Goal: Information Seeking & Learning: Learn about a topic

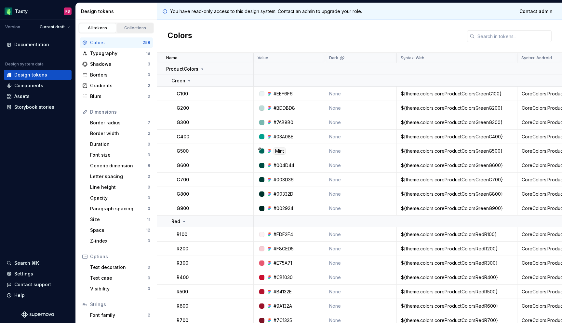
click at [131, 27] on div "Collections" at bounding box center [135, 27] width 33 height 5
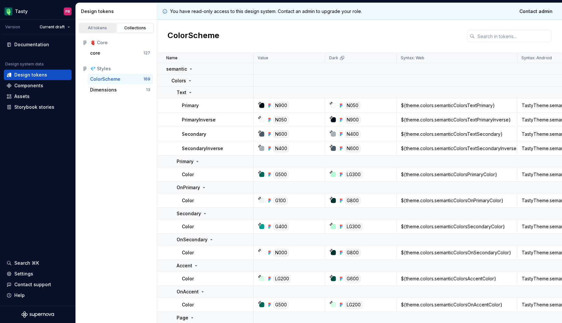
click at [102, 29] on div "All tokens" at bounding box center [97, 27] width 33 height 5
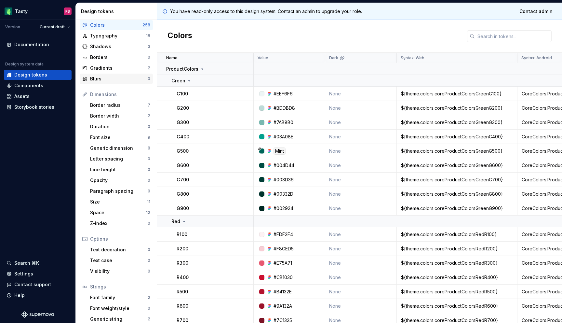
scroll to position [34, 0]
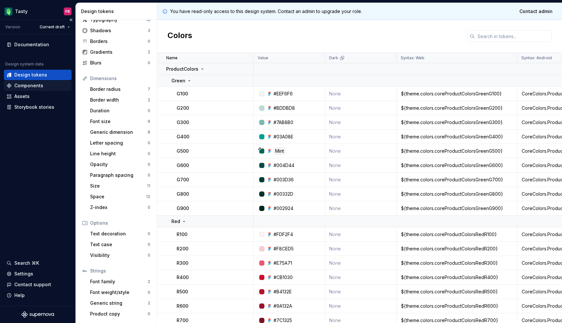
click at [45, 88] on div "Components" at bounding box center [38, 85] width 62 height 7
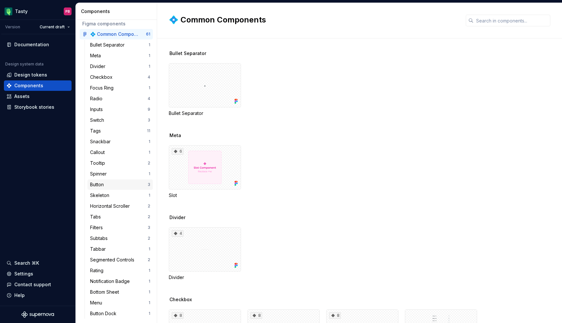
scroll to position [40, 0]
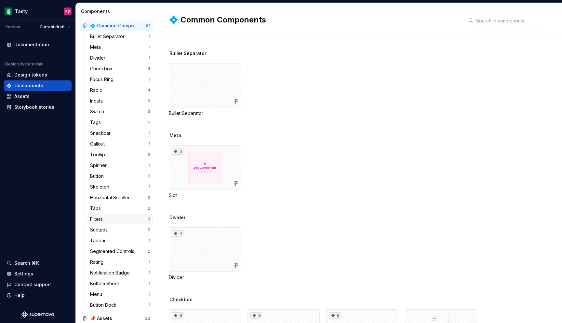
click at [107, 216] on div "Filters" at bounding box center [119, 219] width 58 height 7
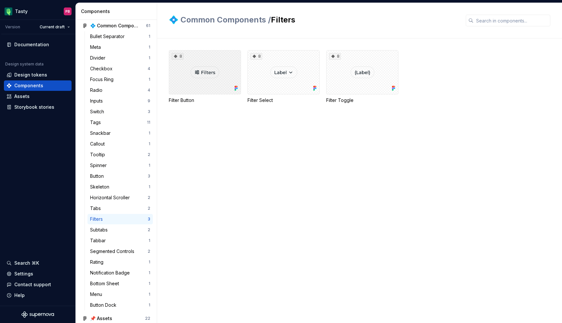
click at [213, 77] on div "8" at bounding box center [205, 72] width 72 height 44
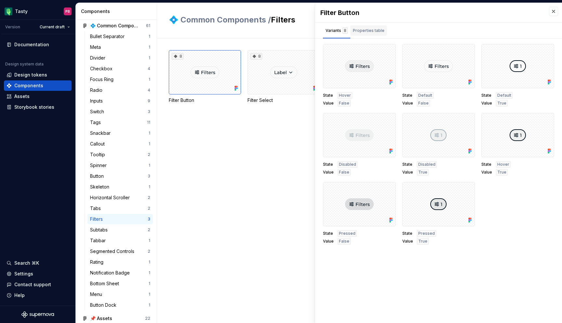
click at [377, 30] on div "Properties table" at bounding box center [369, 30] width 32 height 7
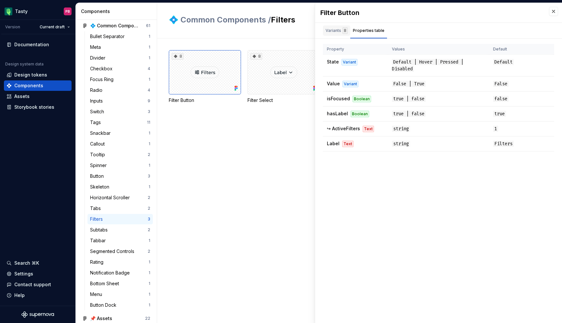
click at [335, 34] on div "Variants 8" at bounding box center [336, 30] width 27 height 10
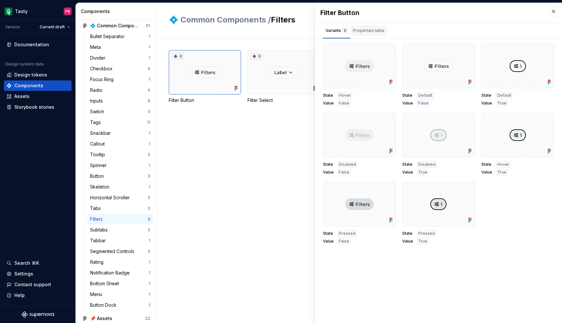
click at [365, 28] on div "Properties table" at bounding box center [369, 30] width 32 height 7
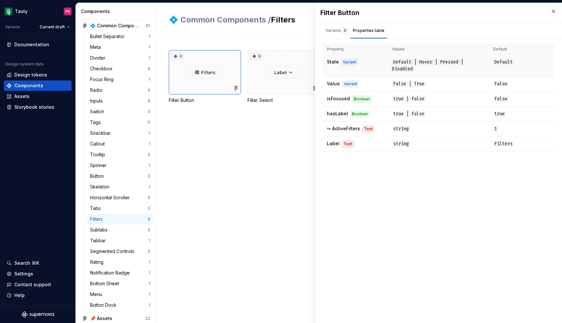
click at [511, 60] on span "Default" at bounding box center [503, 62] width 21 height 6
click at [331, 28] on div "Variants 8" at bounding box center [337, 30] width 22 height 7
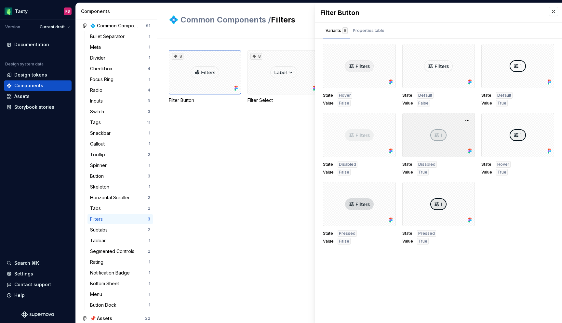
click at [430, 142] on div at bounding box center [438, 135] width 73 height 44
click at [435, 136] on div at bounding box center [438, 135] width 73 height 44
click at [419, 139] on div at bounding box center [438, 135] width 73 height 44
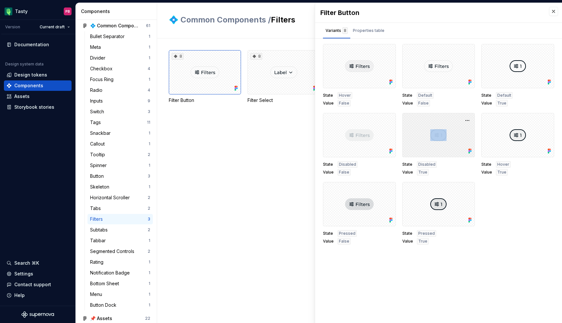
click at [419, 139] on div at bounding box center [438, 135] width 73 height 44
click at [467, 120] on button "button" at bounding box center [467, 120] width 9 height 9
click at [451, 135] on div "Open in [GEOGRAPHIC_DATA]" at bounding box center [447, 140] width 42 height 20
